Goal: Information Seeking & Learning: Compare options

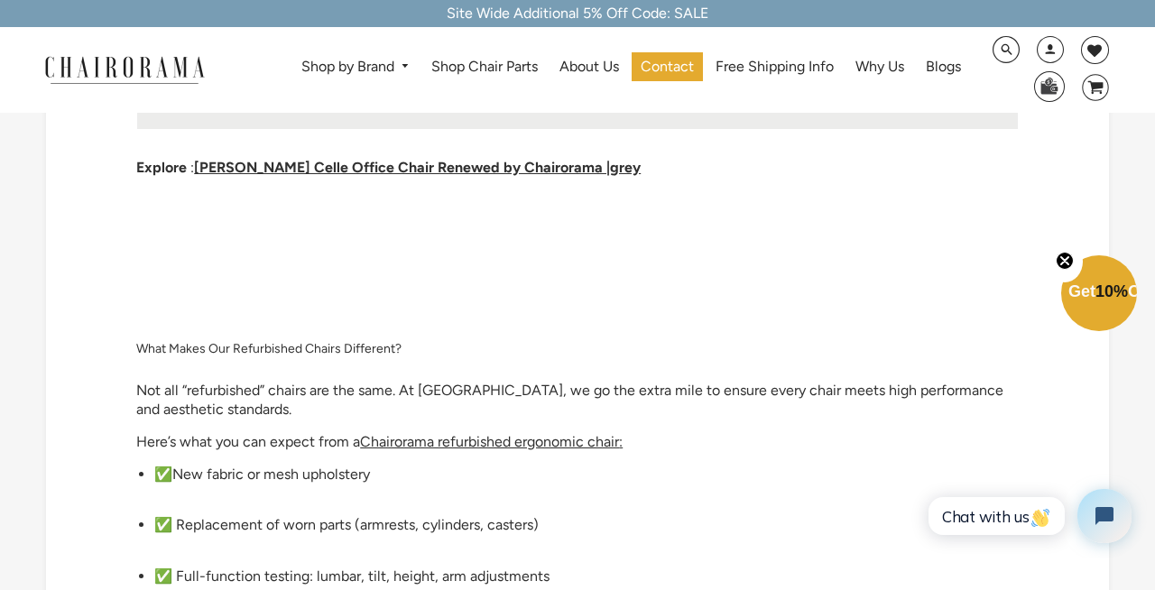
scroll to position [2378, 0]
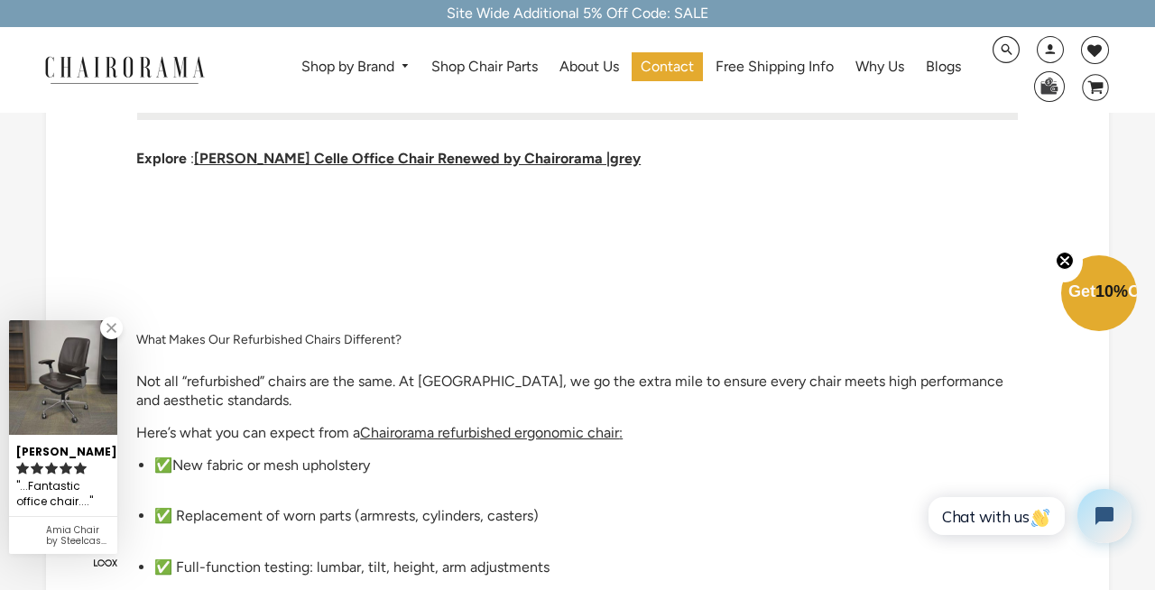
click at [381, 53] on link "Shop by Brand" at bounding box center [355, 67] width 127 height 28
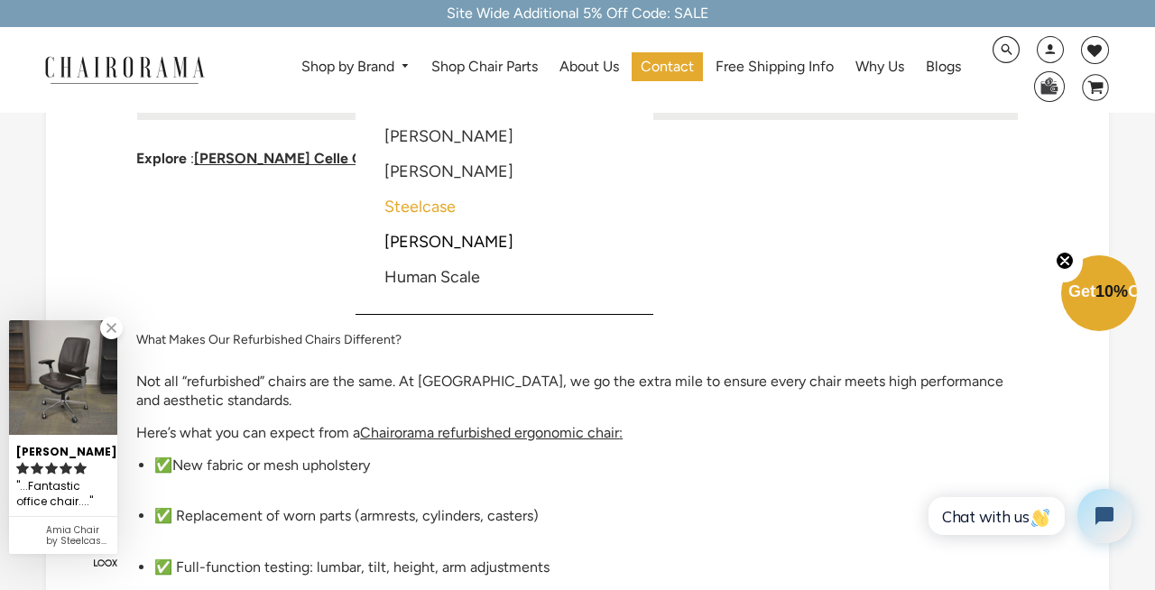
click at [447, 206] on link "Steelcase" at bounding box center [419, 207] width 71 height 20
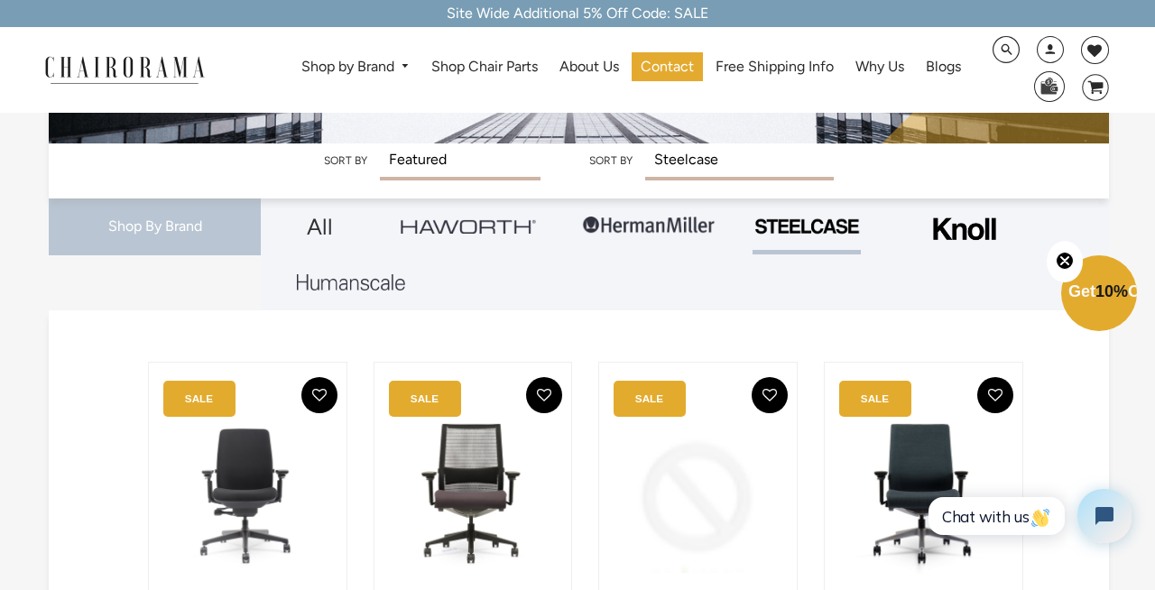
scroll to position [245, 0]
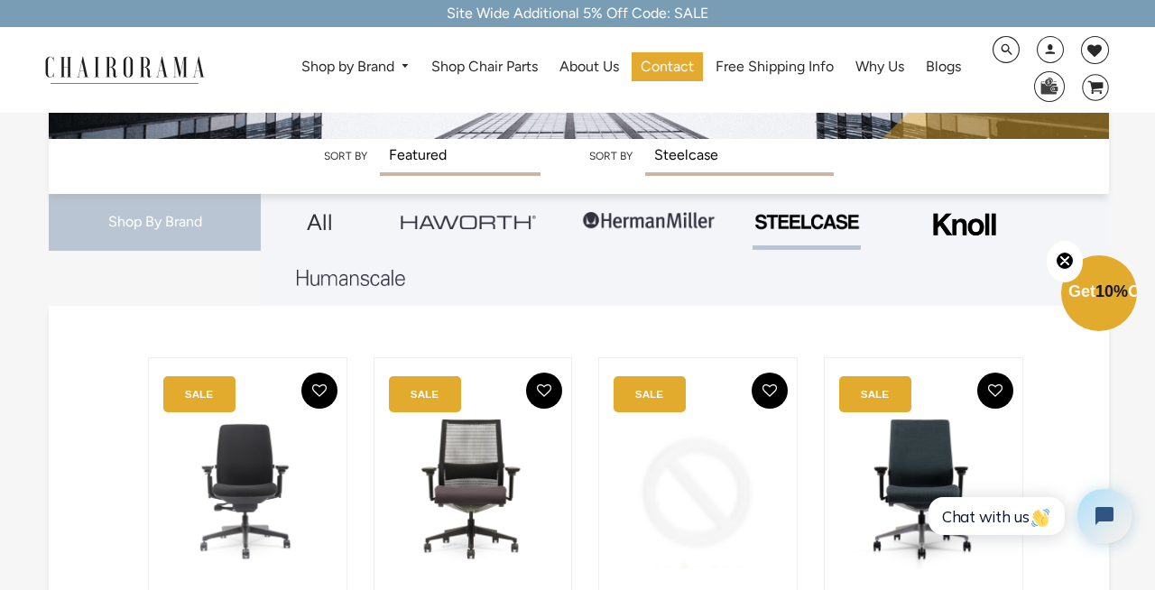
drag, startPoint x: 548, startPoint y: 287, endPoint x: 428, endPoint y: 269, distance: 122.2
click at [428, 269] on div "All" at bounding box center [685, 250] width 848 height 112
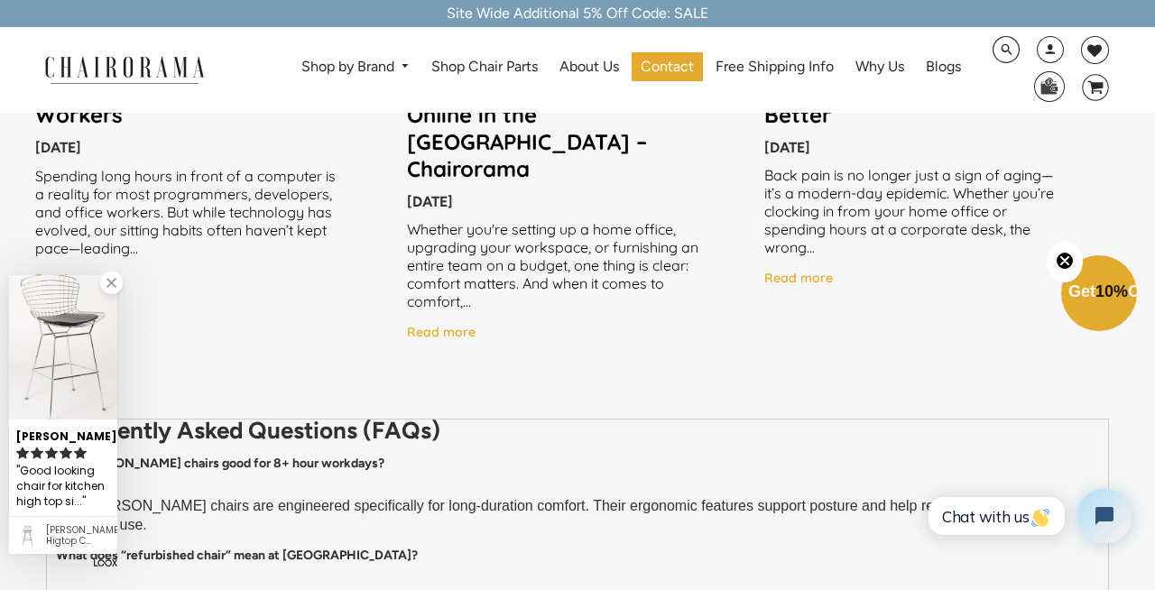
scroll to position [1476, 0]
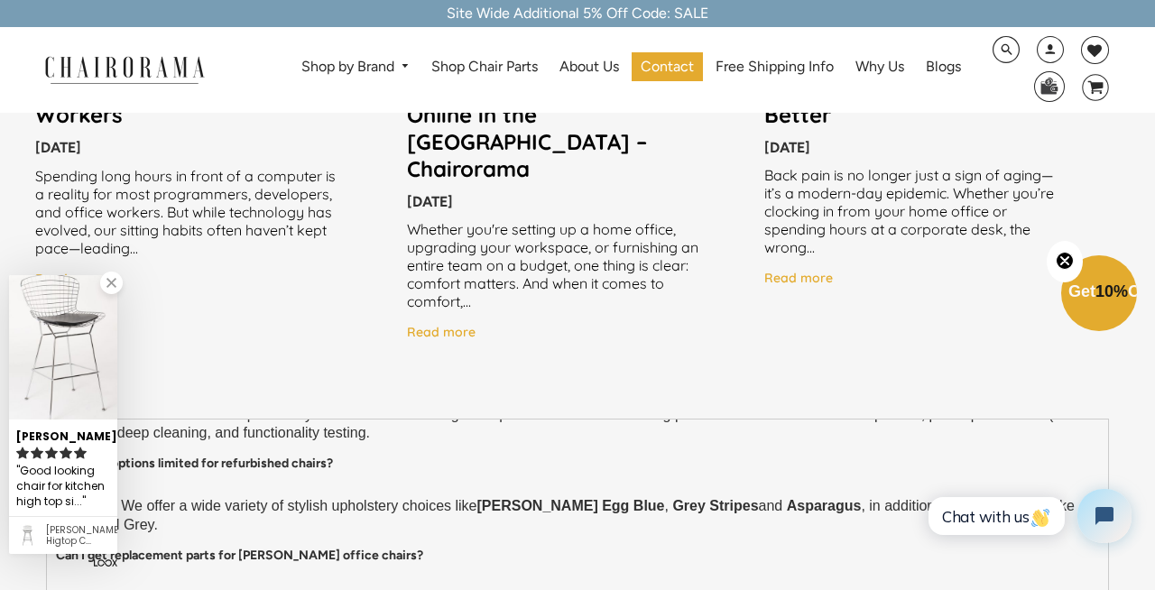
click at [108, 277] on link at bounding box center [111, 282] width 23 height 23
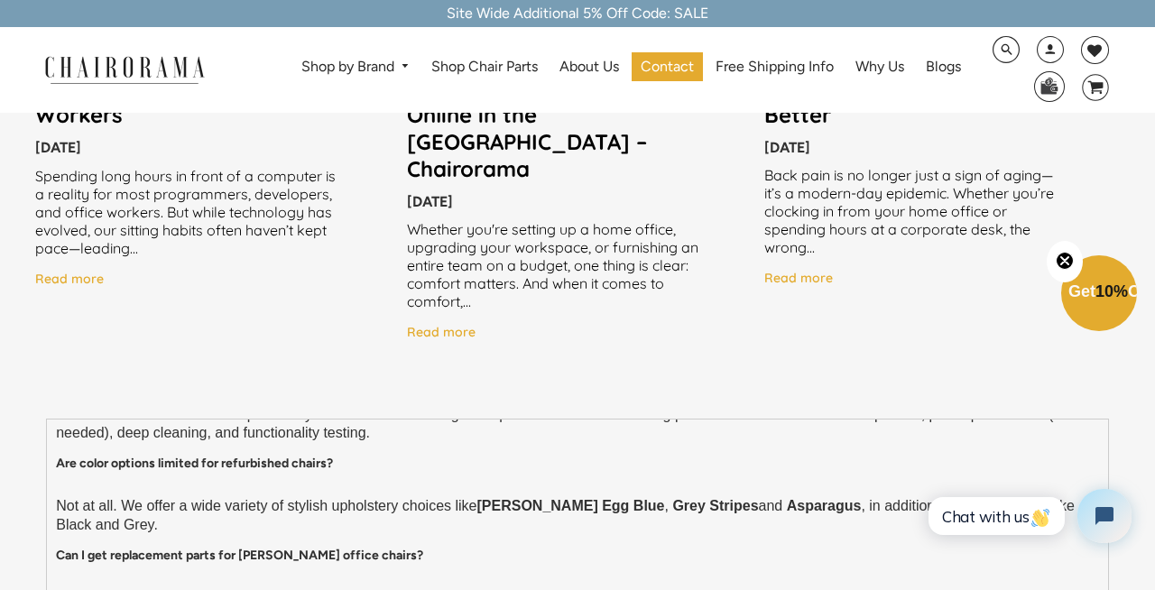
scroll to position [1688, 0]
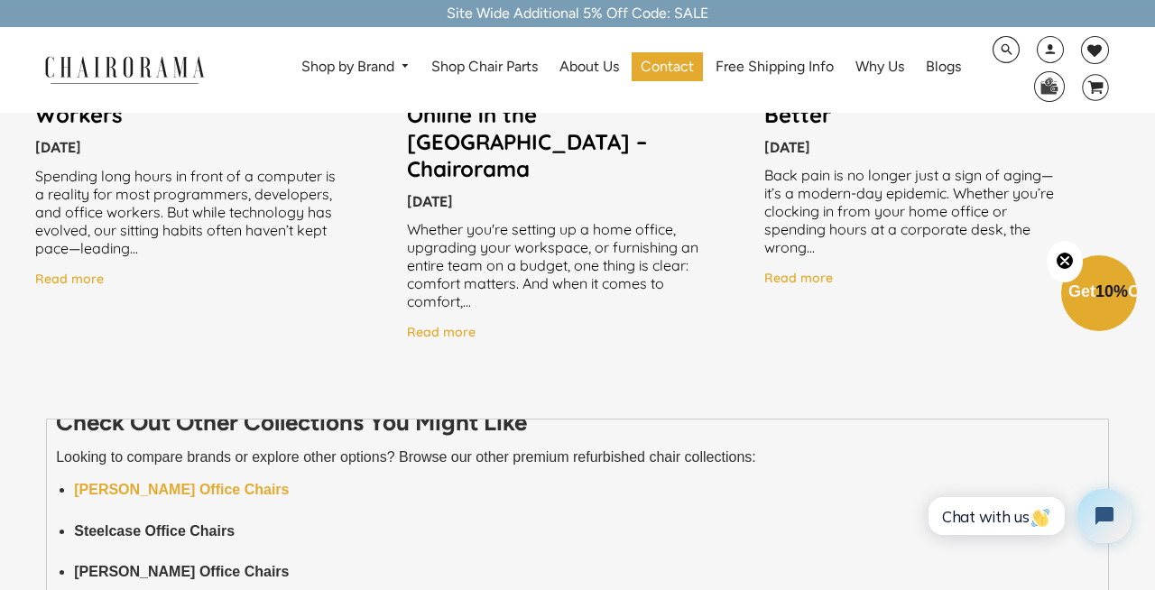
click at [189, 482] on strong "[PERSON_NAME] Office Chairs" at bounding box center [181, 489] width 215 height 15
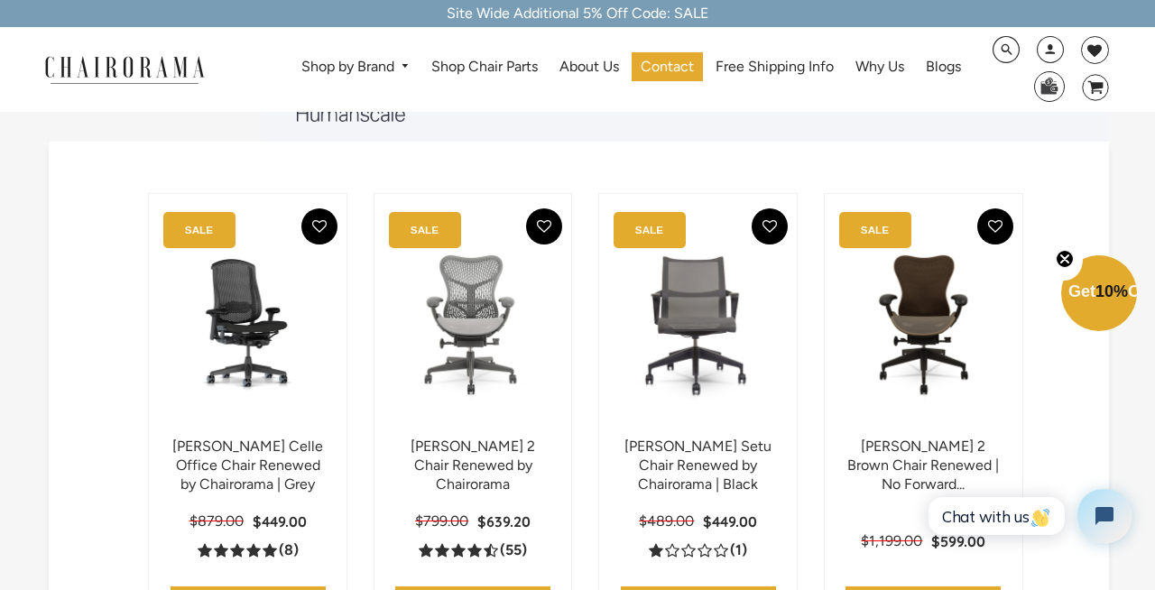
scroll to position [409, 0]
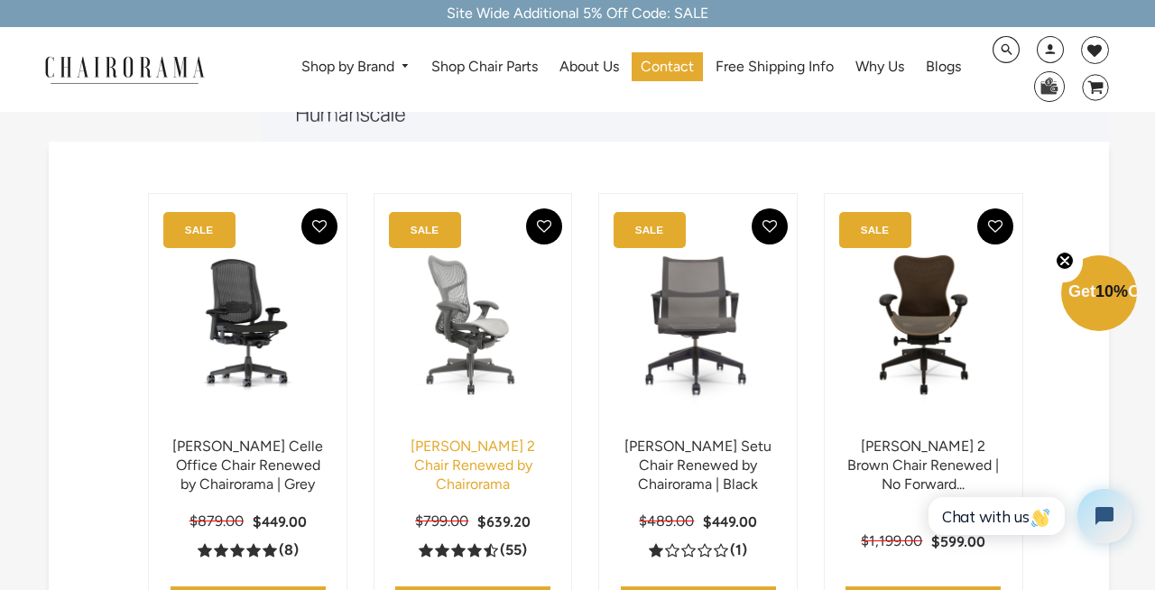
click at [473, 451] on link "Herman Miller Mirra 2 Chair Renewed by Chairorama" at bounding box center [472, 464] width 124 height 55
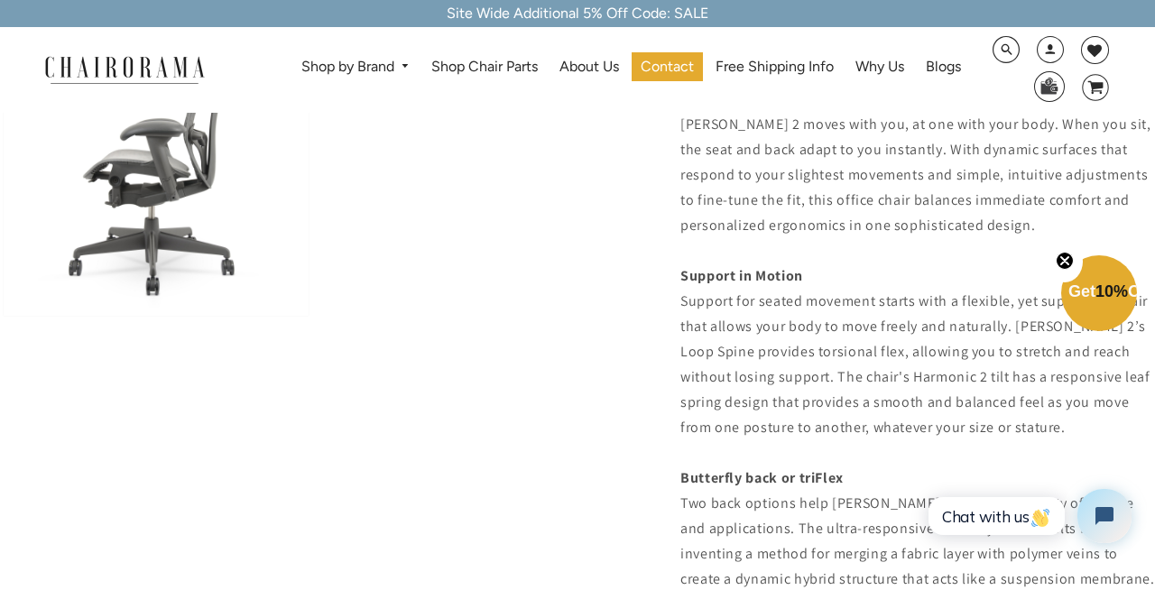
scroll to position [1394, 0]
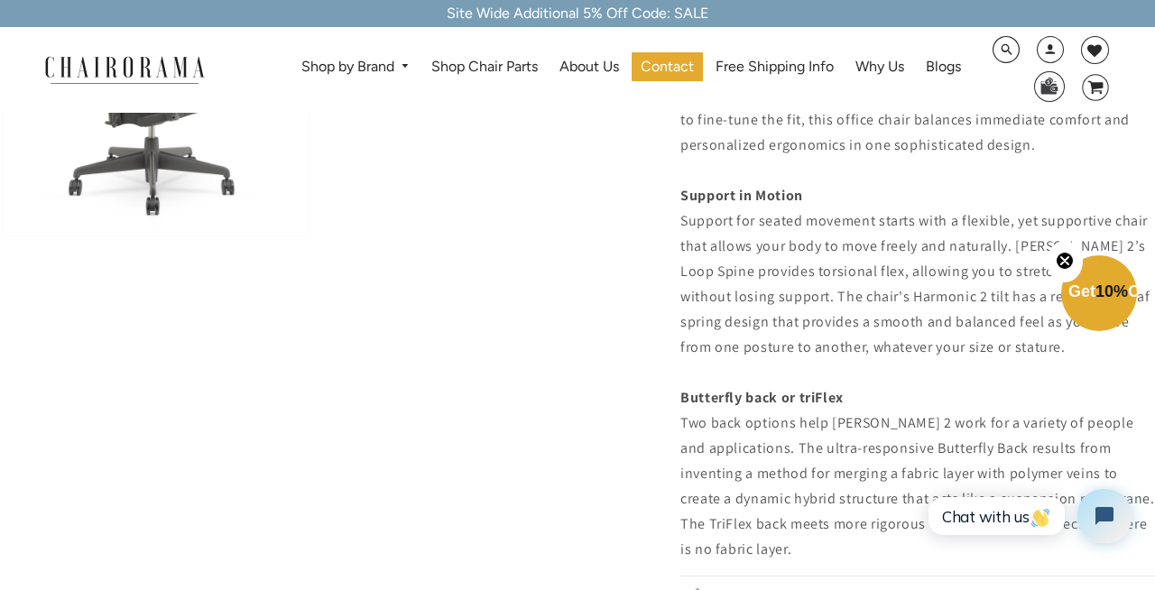
click at [1066, 257] on icon "Close teaser" at bounding box center [1064, 260] width 7 height 7
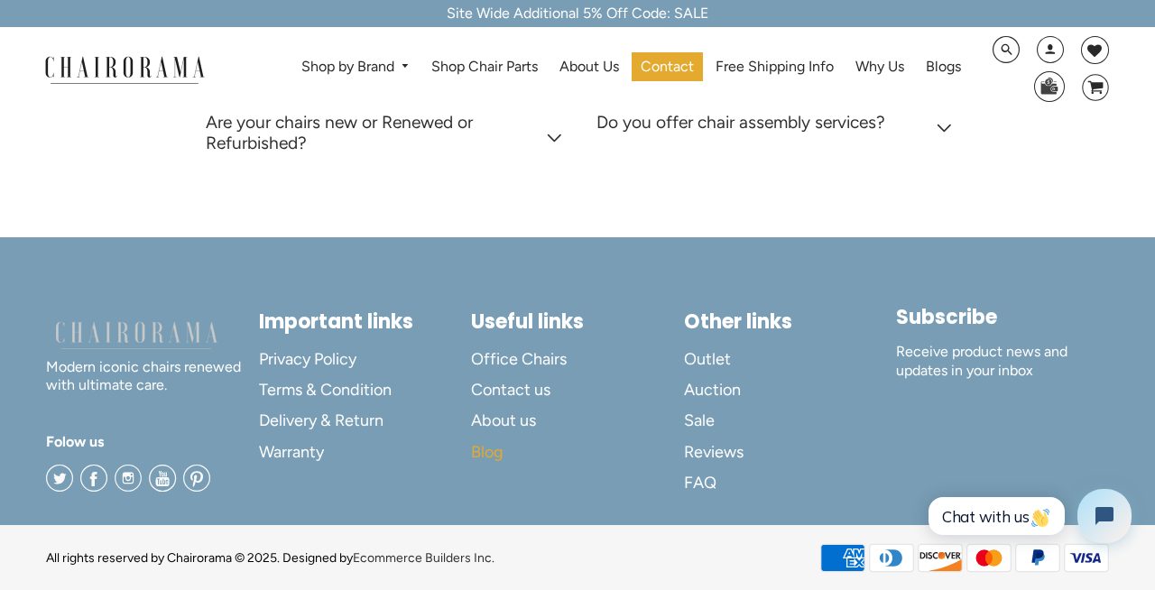
scroll to position [4547, 0]
